Goal: Task Accomplishment & Management: Complete application form

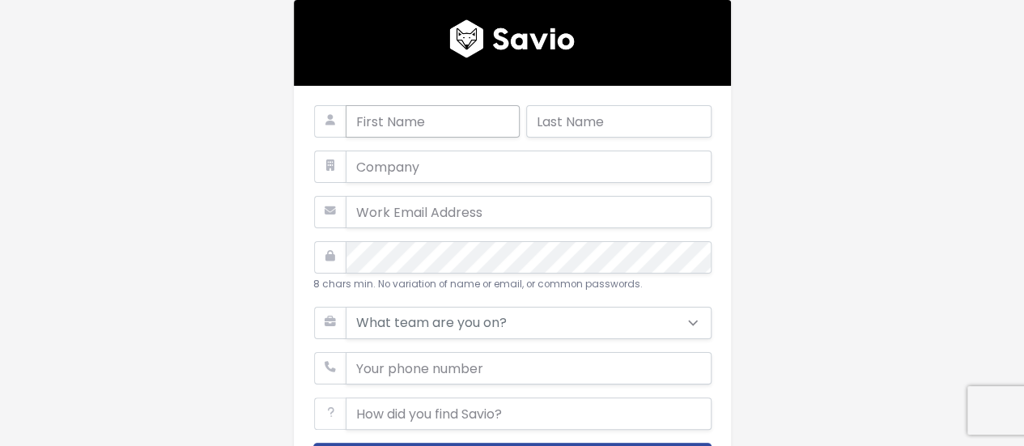
click at [441, 122] on input "text" at bounding box center [433, 121] width 174 height 32
type input "[PERSON_NAME]"
type input "chibani"
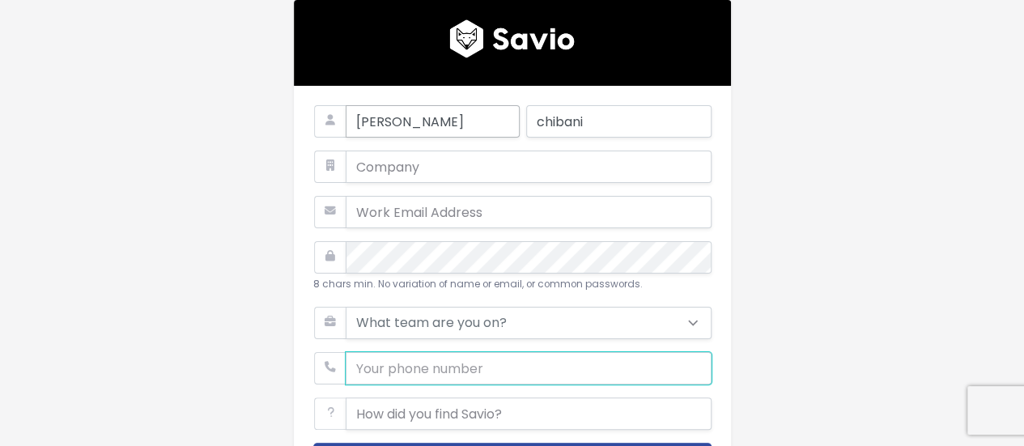
type input "0698556312"
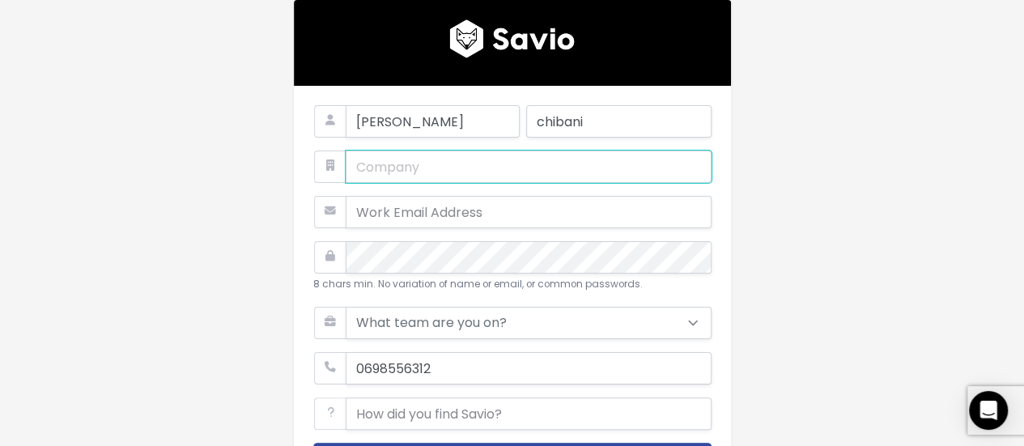
click at [444, 166] on input "text" at bounding box center [529, 167] width 366 height 32
type input "houd"
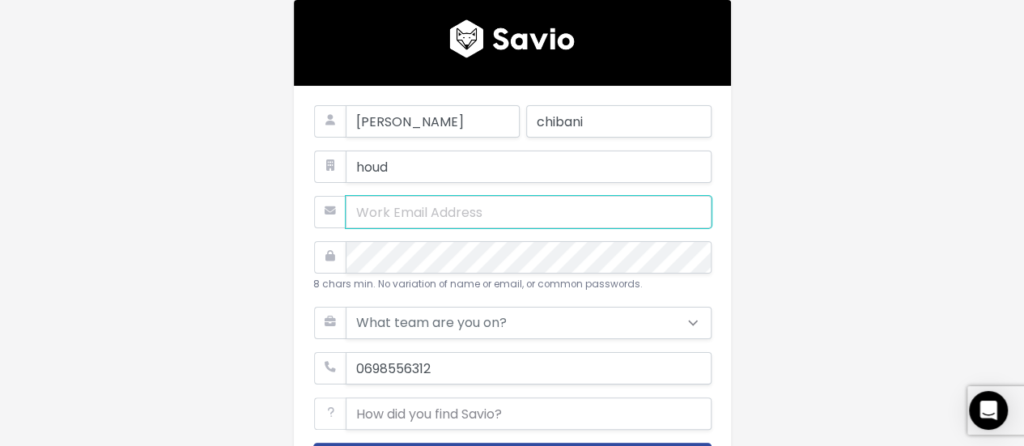
click at [460, 216] on input "email" at bounding box center [529, 212] width 366 height 32
type input "[EMAIL_ADDRESS][DOMAIN_NAME]"
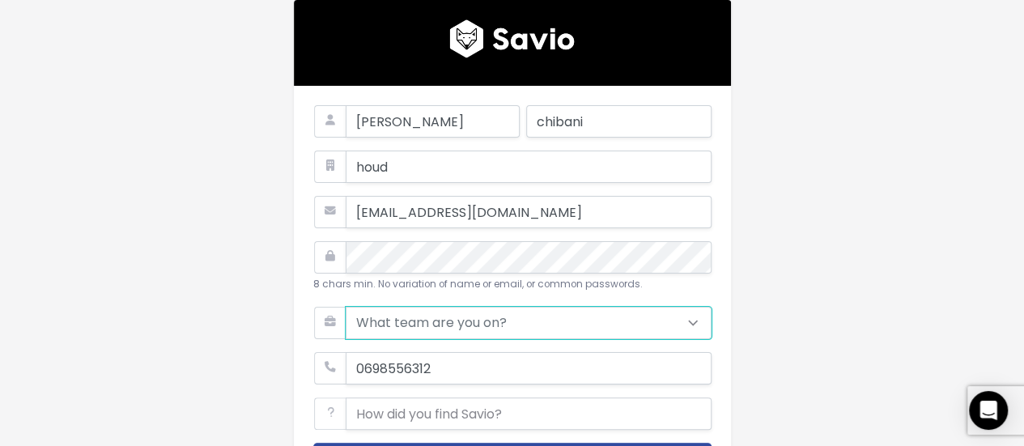
click at [520, 329] on select "What team are you on? Support Product Sales Customer Success Marketing Other" at bounding box center [529, 323] width 366 height 32
select select "MARKETING"
click at [346, 307] on select "What team are you on? Support Product Sales Customer Success Marketing Other" at bounding box center [529, 323] width 366 height 32
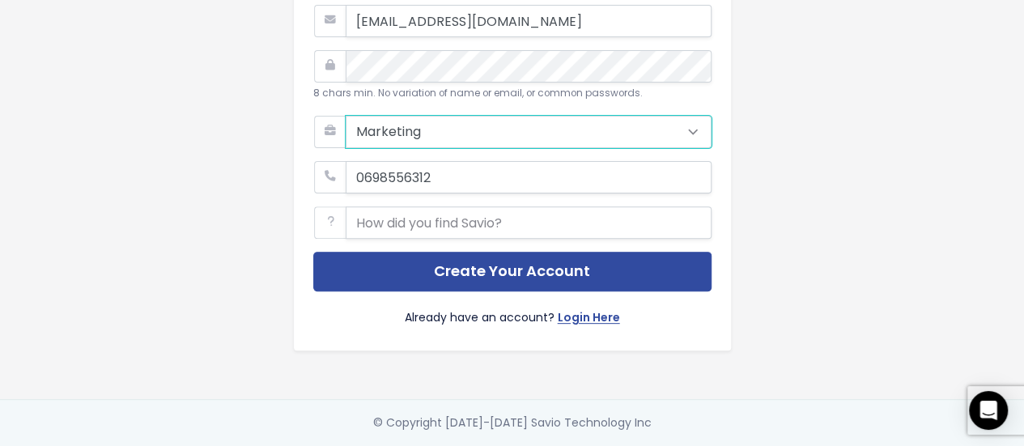
scroll to position [202, 0]
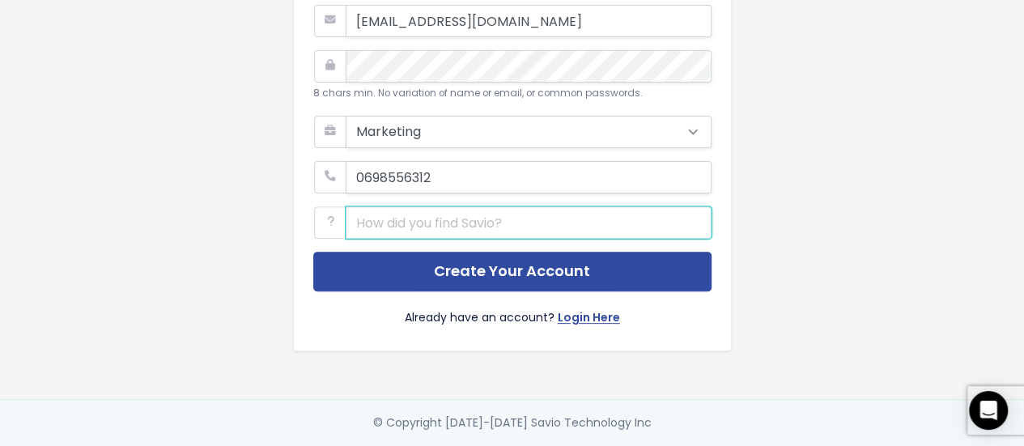
click at [459, 214] on input "text" at bounding box center [529, 222] width 366 height 32
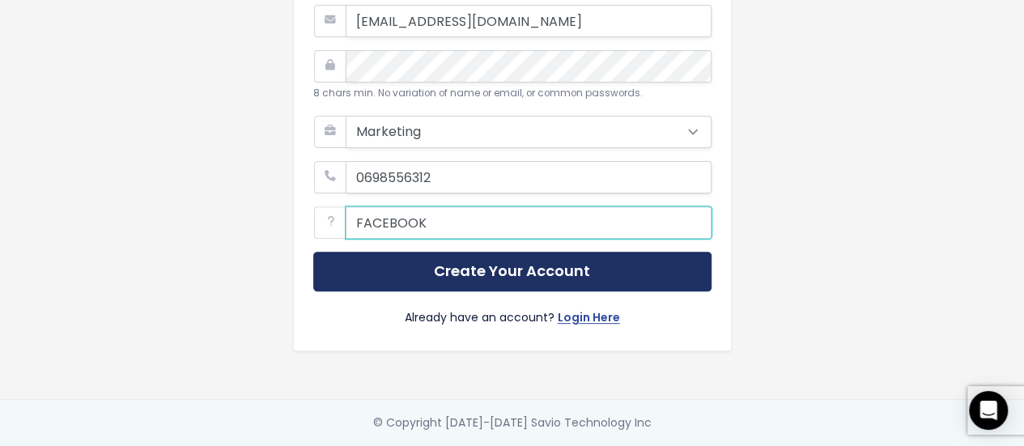
type input "FACEBOOK"
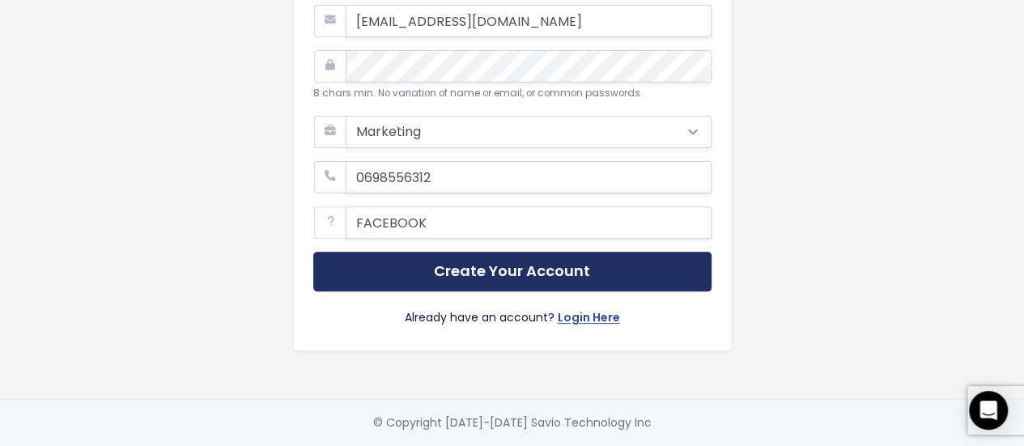
click at [503, 259] on button "Create Your Account" at bounding box center [512, 272] width 398 height 40
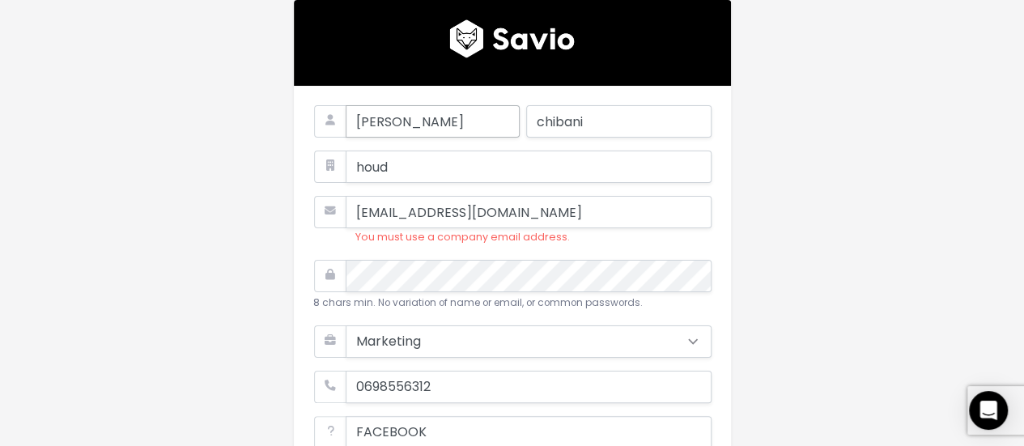
drag, startPoint x: 385, startPoint y: 123, endPoint x: 342, endPoint y: 123, distance: 43.7
click at [346, 123] on input "[PERSON_NAME]" at bounding box center [433, 121] width 174 height 32
type input "houd"
click at [214, 227] on div "houd chibani houd houdchibani@gmail.com You must use a company email address. 8…" at bounding box center [512, 304] width 923 height 609
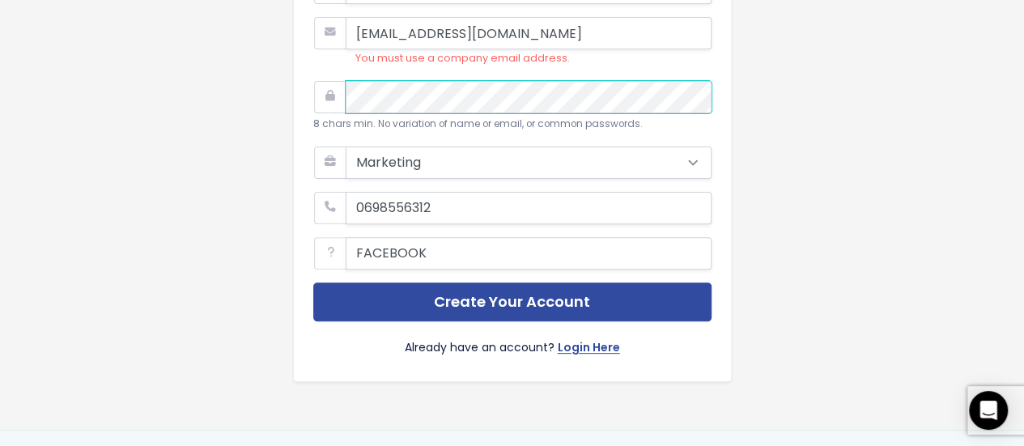
scroll to position [220, 0]
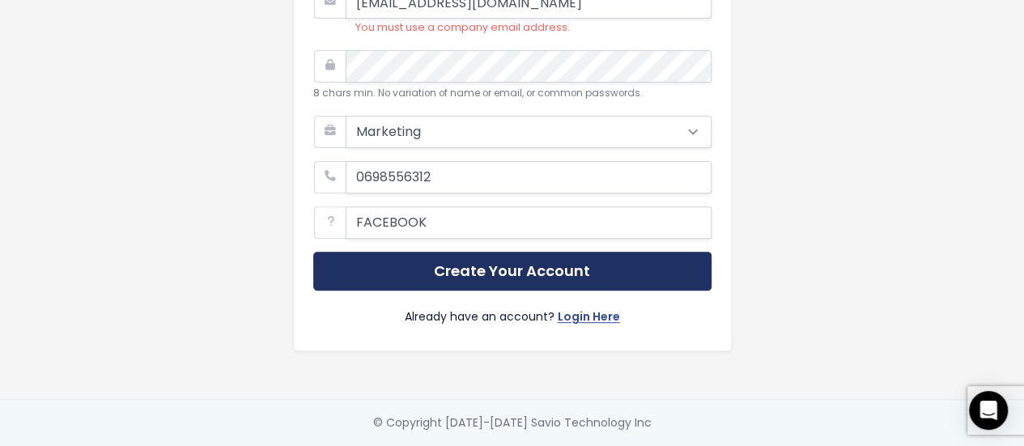
click at [498, 268] on button "Create Your Account" at bounding box center [512, 272] width 398 height 40
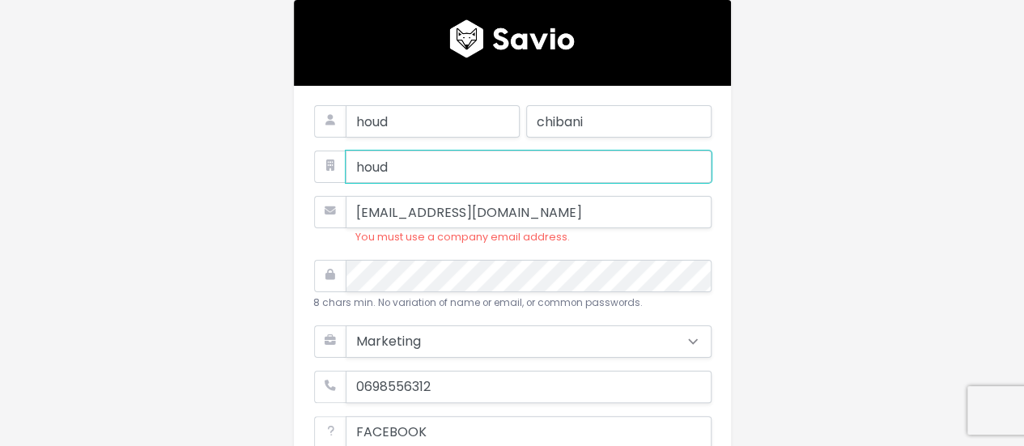
click at [397, 171] on input "houd" at bounding box center [529, 167] width 366 height 32
drag, startPoint x: 394, startPoint y: 171, endPoint x: 325, endPoint y: 160, distance: 69.6
click at [325, 151] on div "houd" at bounding box center [512, 151] width 398 height 0
type input "Issam"
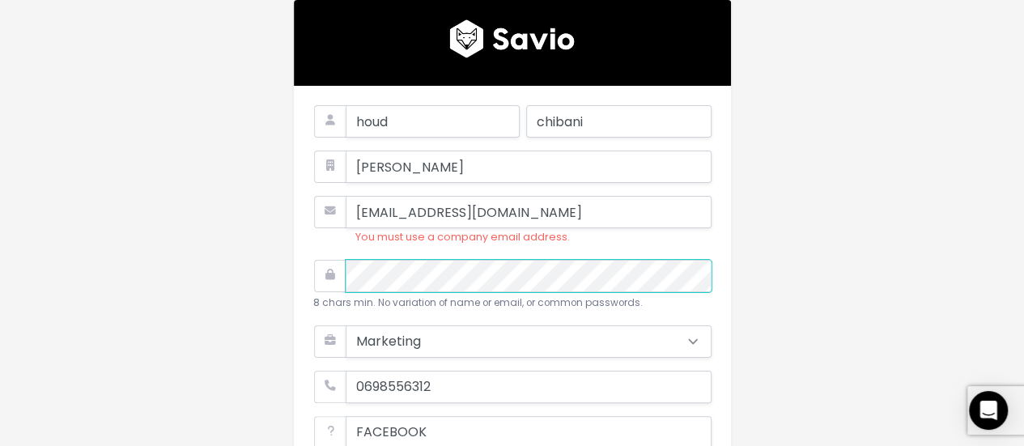
scroll to position [220, 0]
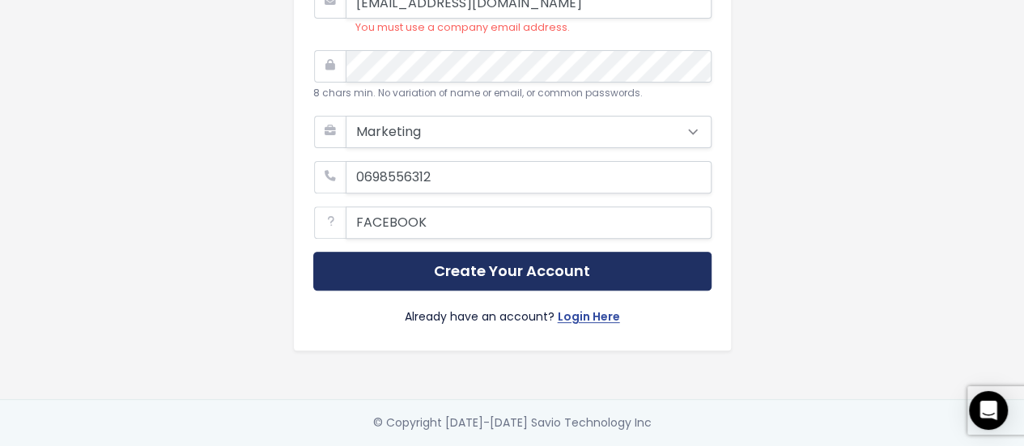
click at [490, 259] on button "Create Your Account" at bounding box center [512, 272] width 398 height 40
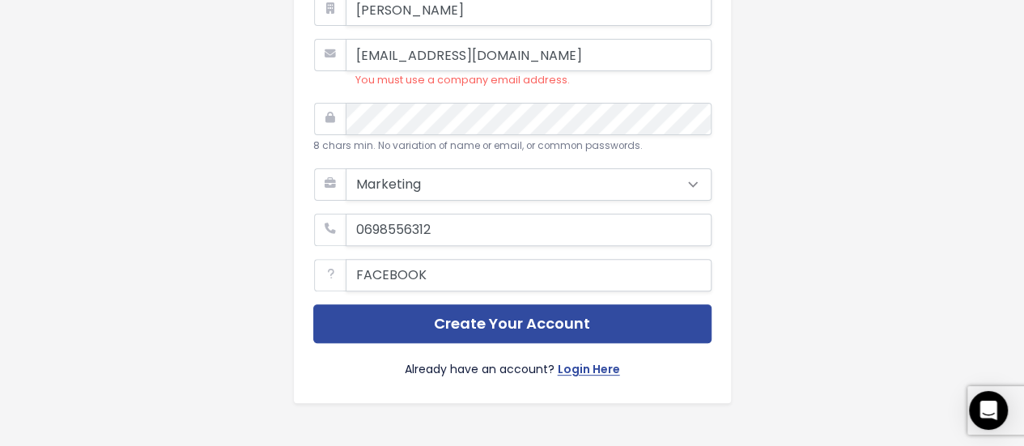
scroll to position [220, 0]
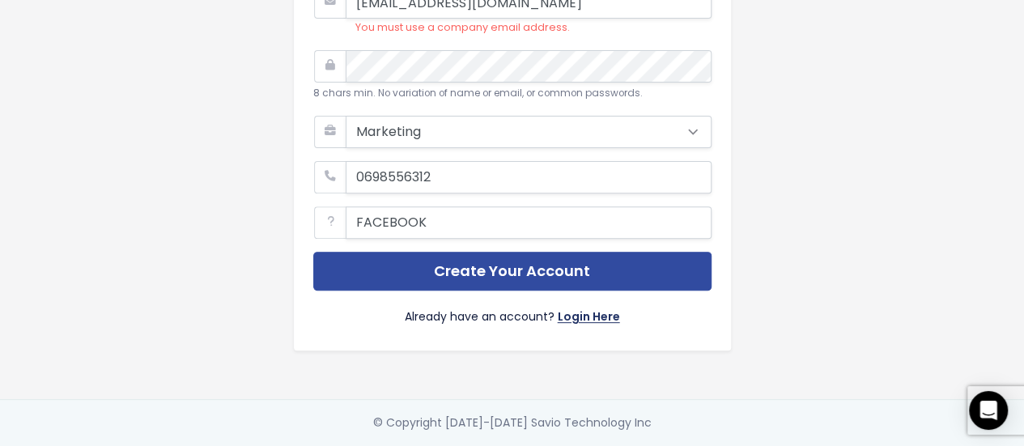
click at [584, 312] on link "Login Here" at bounding box center [589, 318] width 62 height 23
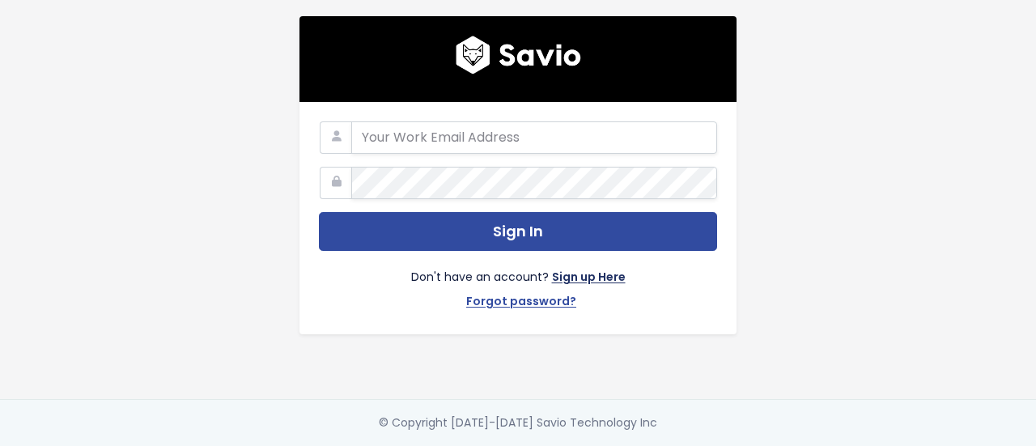
click at [581, 268] on link "Sign up Here" at bounding box center [589, 278] width 74 height 23
